Goal: Task Accomplishment & Management: Complete application form

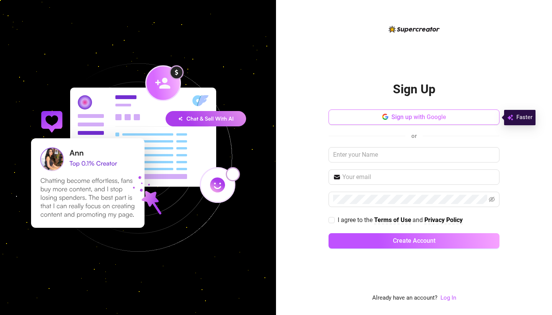
click at [464, 115] on button "Sign up with Google" at bounding box center [414, 116] width 171 height 15
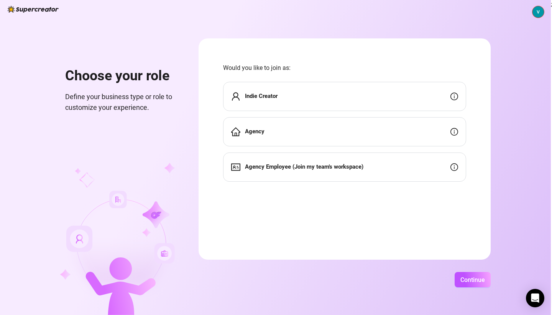
click at [387, 127] on div "Agency" at bounding box center [344, 131] width 243 height 29
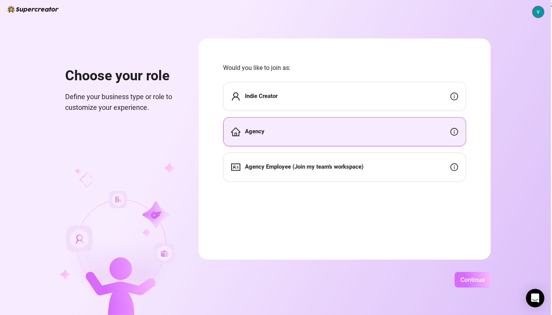
click at [483, 277] on span "Continue" at bounding box center [473, 279] width 25 height 7
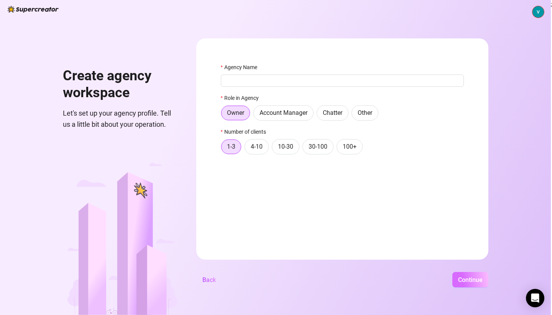
click at [483, 281] on span "Continue" at bounding box center [470, 279] width 25 height 7
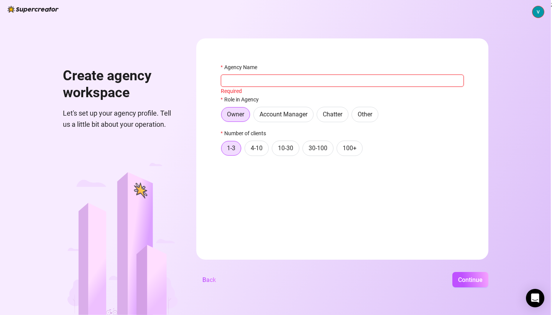
click at [355, 82] on input "Agency Name" at bounding box center [342, 80] width 243 height 12
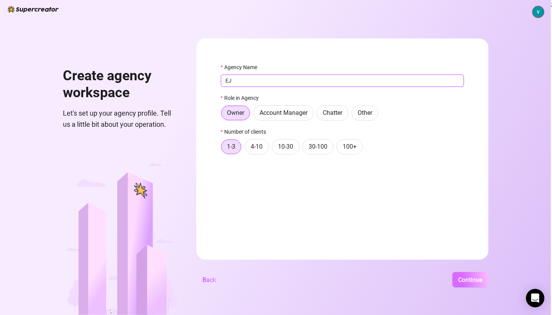
type input "EJ"
click at [483, 278] on span "Continue" at bounding box center [470, 279] width 25 height 7
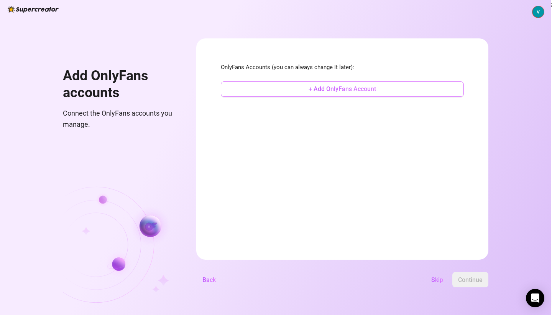
click at [440, 90] on button "+ Add OnlyFans Account" at bounding box center [342, 88] width 243 height 15
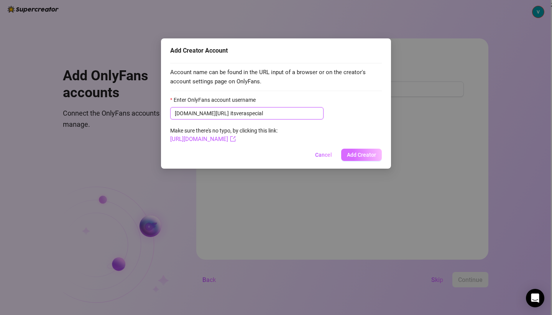
type input "itsveraspecial"
click at [358, 152] on span "Add Creator" at bounding box center [361, 155] width 29 height 6
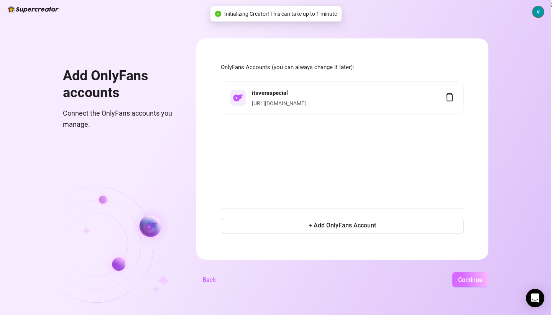
click at [489, 284] on button "Continue" at bounding box center [471, 279] width 36 height 15
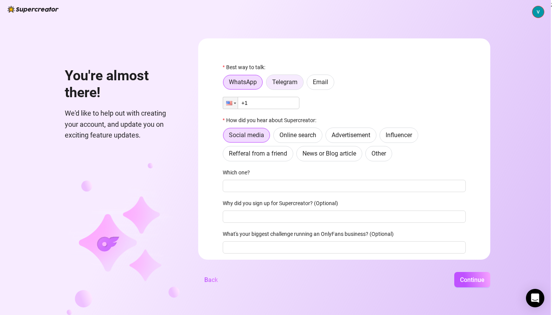
click at [296, 83] on span "Telegram" at bounding box center [284, 81] width 25 height 7
click at [269, 84] on input "Telegram" at bounding box center [269, 84] width 0 height 0
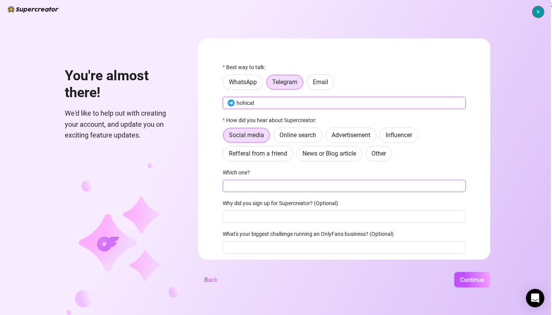
type input "hohicat"
click at [272, 190] on input "Which one?" at bounding box center [344, 186] width 243 height 12
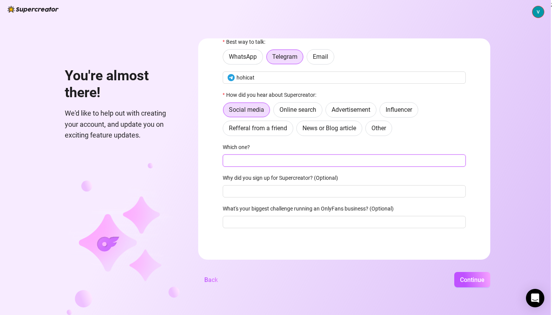
scroll to position [25, 0]
click at [287, 128] on span "Refferal from a friend" at bounding box center [258, 127] width 58 height 7
click at [225, 130] on input "Refferal from a friend" at bounding box center [225, 130] width 0 height 0
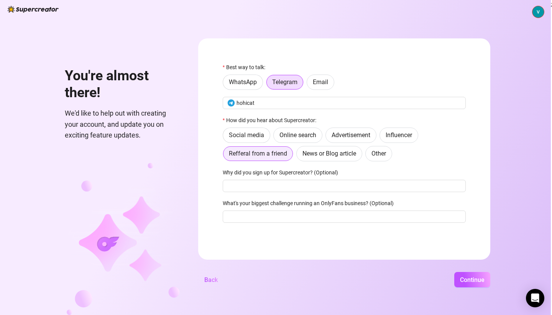
scroll to position [0, 0]
click at [491, 284] on button "Continue" at bounding box center [473, 279] width 36 height 15
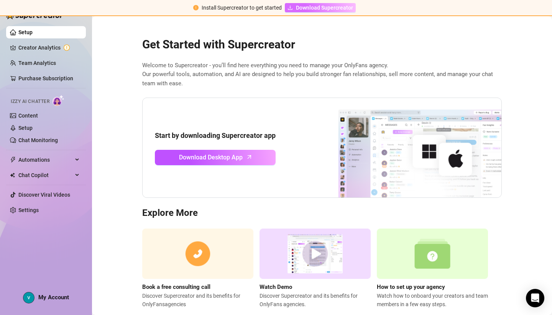
click at [343, 7] on span "Download Supercreator" at bounding box center [324, 7] width 57 height 8
